Goal: Task Accomplishment & Management: Manage account settings

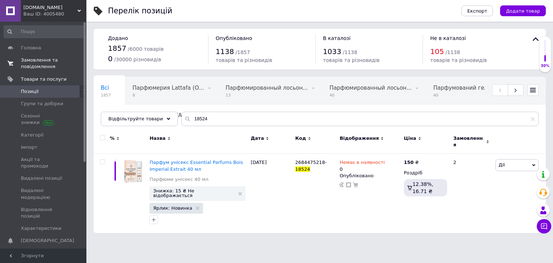
click at [57, 65] on span "Замовлення та повідомлення" at bounding box center [44, 63] width 46 height 13
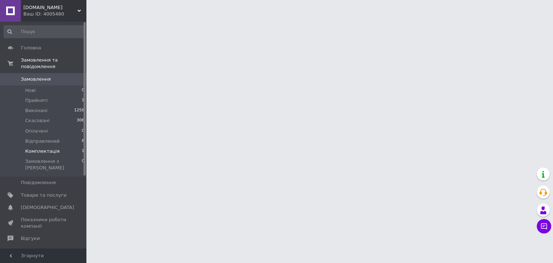
click at [67, 146] on li "Комплектація 1" at bounding box center [44, 151] width 89 height 10
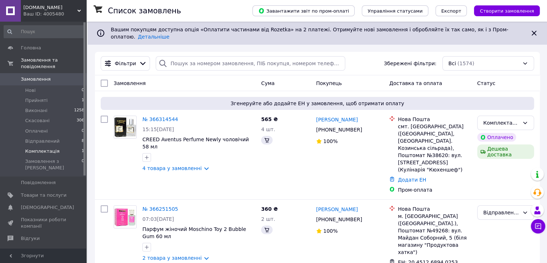
click at [60, 146] on li "Комплектація 1" at bounding box center [44, 151] width 89 height 10
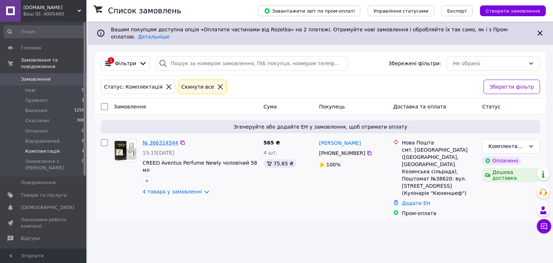
click at [164, 140] on link "№ 366314544" at bounding box center [160, 143] width 36 height 6
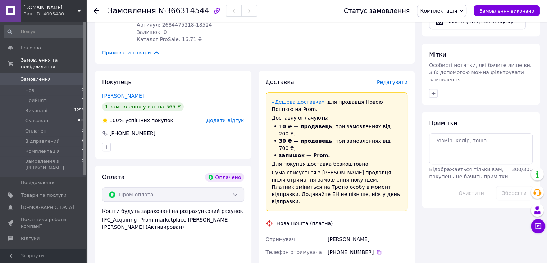
scroll to position [511, 0]
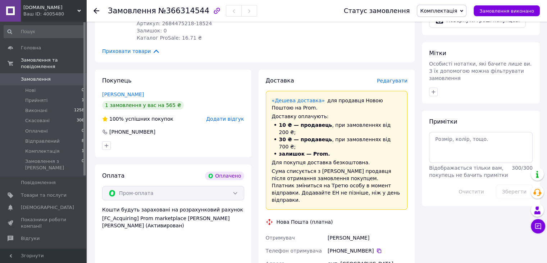
click at [399, 78] on span "Редагувати" at bounding box center [392, 81] width 31 height 6
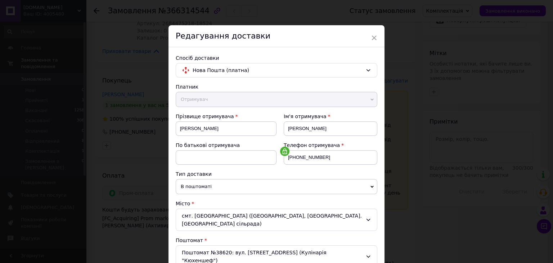
drag, startPoint x: 550, startPoint y: 80, endPoint x: 552, endPoint y: 110, distance: 30.7
click at [552, 110] on div "× Редагування доставки Спосіб доставки Нова Пошта (платна) Платник Отримувач Ві…" at bounding box center [276, 131] width 553 height 263
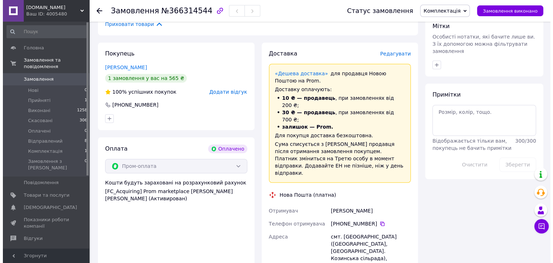
scroll to position [532, 0]
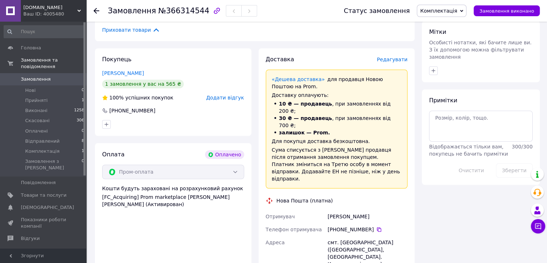
click at [390, 56] on span "Редагувати" at bounding box center [392, 59] width 31 height 6
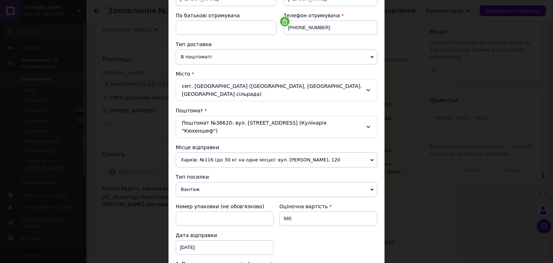
scroll to position [134, 0]
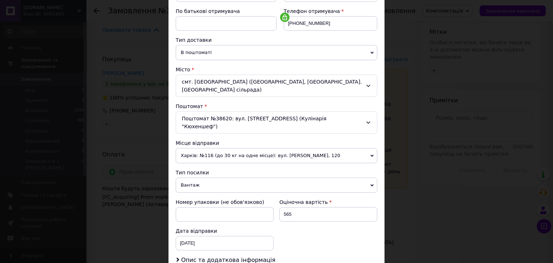
click at [347, 148] on span "Харків: №116 (до 30 кг на одне місце): вул. [PERSON_NAME], 120" at bounding box center [277, 155] width 202 height 15
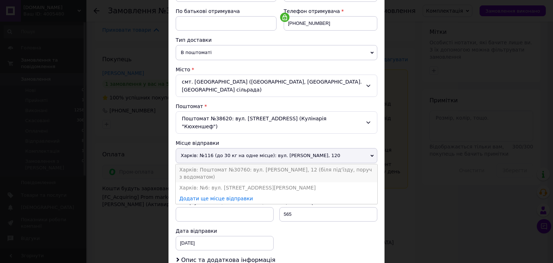
click at [320, 164] on li "Харків: Поштомат №30760: вул. [PERSON_NAME], 12 (біля під'їзду, поруч з водомат…" at bounding box center [277, 173] width 202 height 18
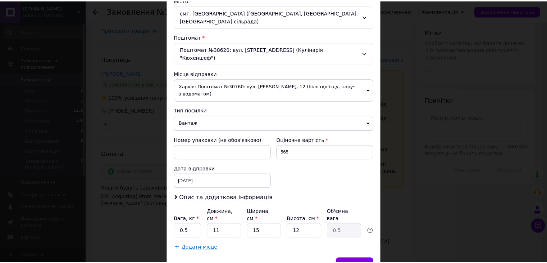
scroll to position [213, 0]
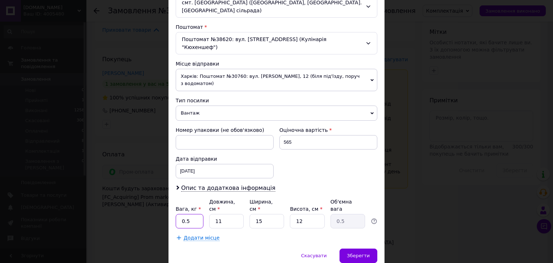
click at [192, 214] on input "0.5" at bounding box center [190, 221] width 28 height 14
type input "0.660"
click at [220, 214] on input "11" at bounding box center [226, 221] width 35 height 14
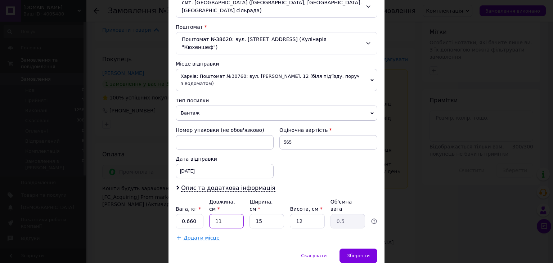
type input "1"
type input "0.1"
type input "19"
type input "0.86"
type input "19"
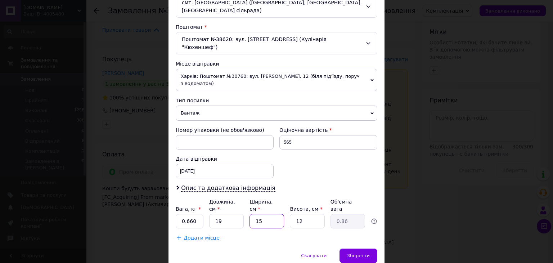
click at [261, 214] on input "15" at bounding box center [266, 221] width 35 height 14
type input "1"
type input "0.1"
type input "13"
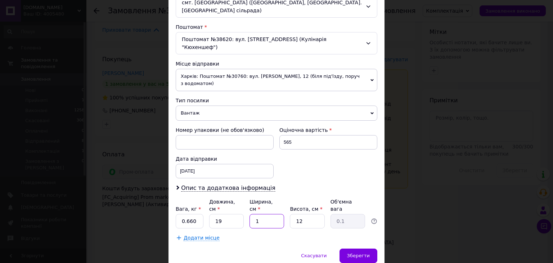
type input "0.74"
type input "13"
click at [292, 214] on input "12" at bounding box center [307, 221] width 35 height 14
type input "1"
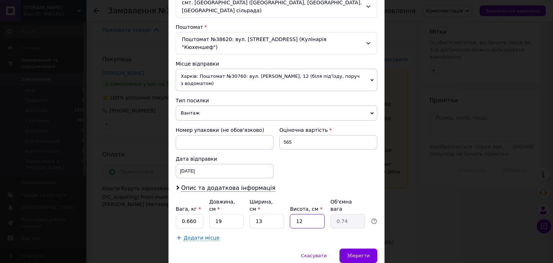
type input "0.1"
type input "10"
type input "0.62"
type input "10"
click at [357, 253] on span "Зберегти" at bounding box center [358, 255] width 23 height 5
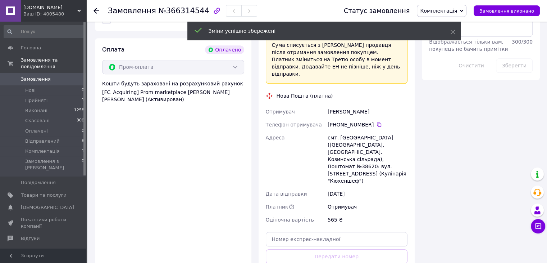
scroll to position [650, 0]
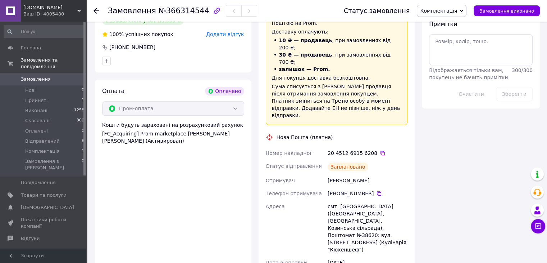
scroll to position [584, 0]
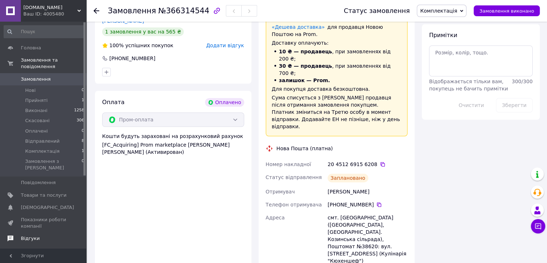
click at [76, 232] on link "Відгуки" at bounding box center [44, 238] width 89 height 12
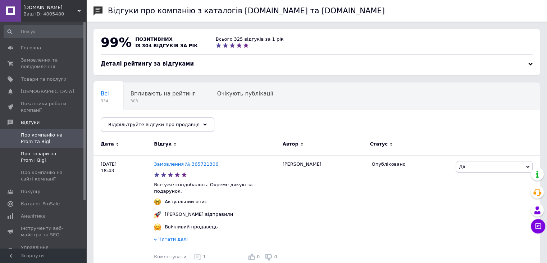
click at [40, 160] on span "Про товари на Prom і Bigl" at bounding box center [44, 156] width 46 height 13
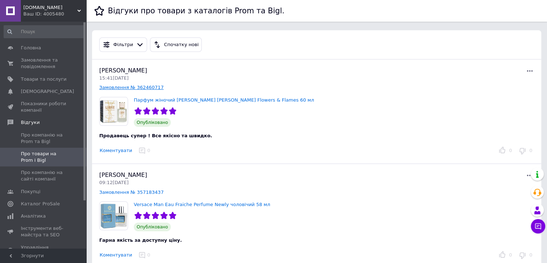
click at [113, 89] on link "Замовлення № 362460717" at bounding box center [131, 87] width 64 height 5
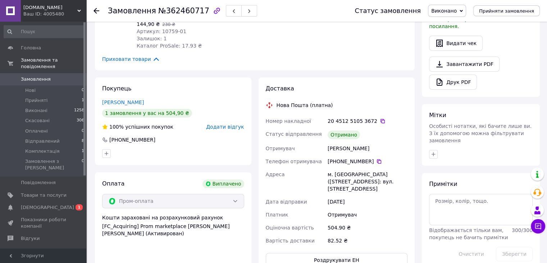
scroll to position [238, 0]
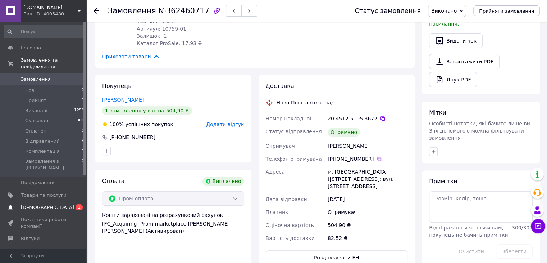
click at [29, 204] on span "[DEMOGRAPHIC_DATA]" at bounding box center [47, 207] width 53 height 6
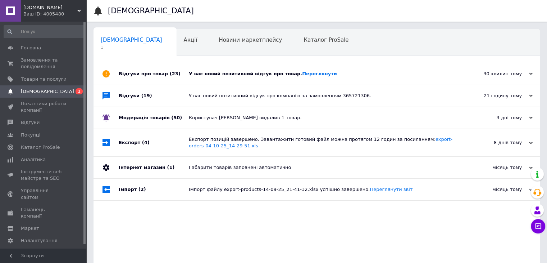
click at [228, 73] on div "У вас новий позитивний відгук про товар. [GEOGRAPHIC_DATA]" at bounding box center [325, 74] width 272 height 6
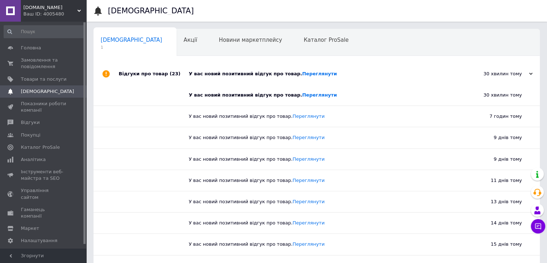
scroll to position [36, 0]
